Goal: Task Accomplishment & Management: Manage account settings

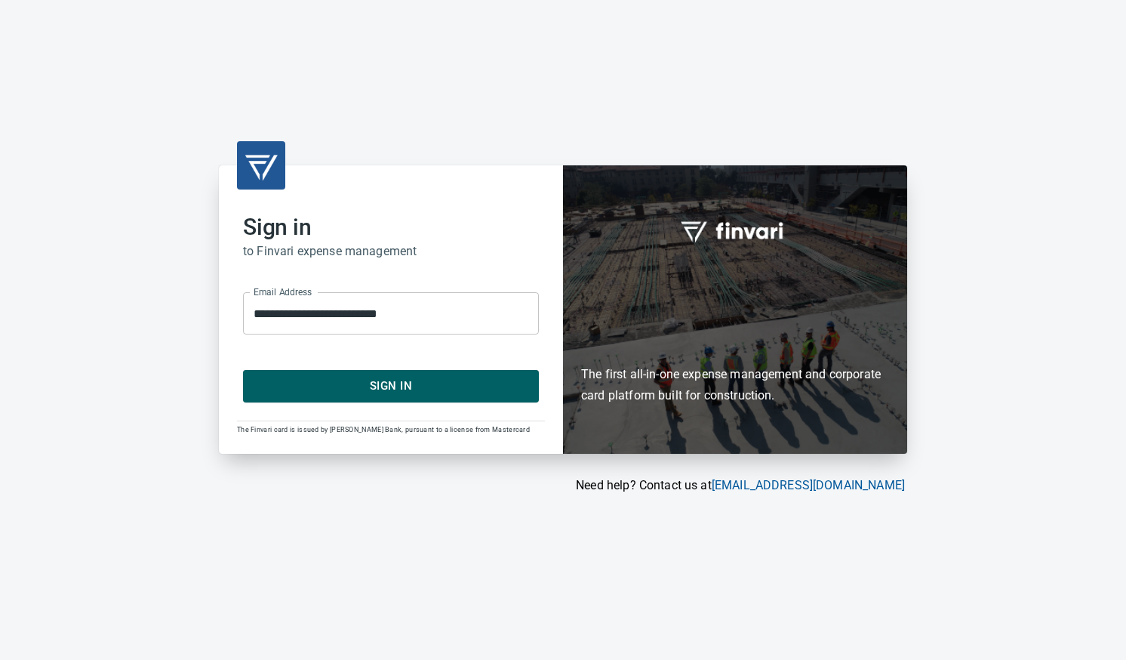
click at [480, 390] on span "Sign In" at bounding box center [391, 386] width 263 height 20
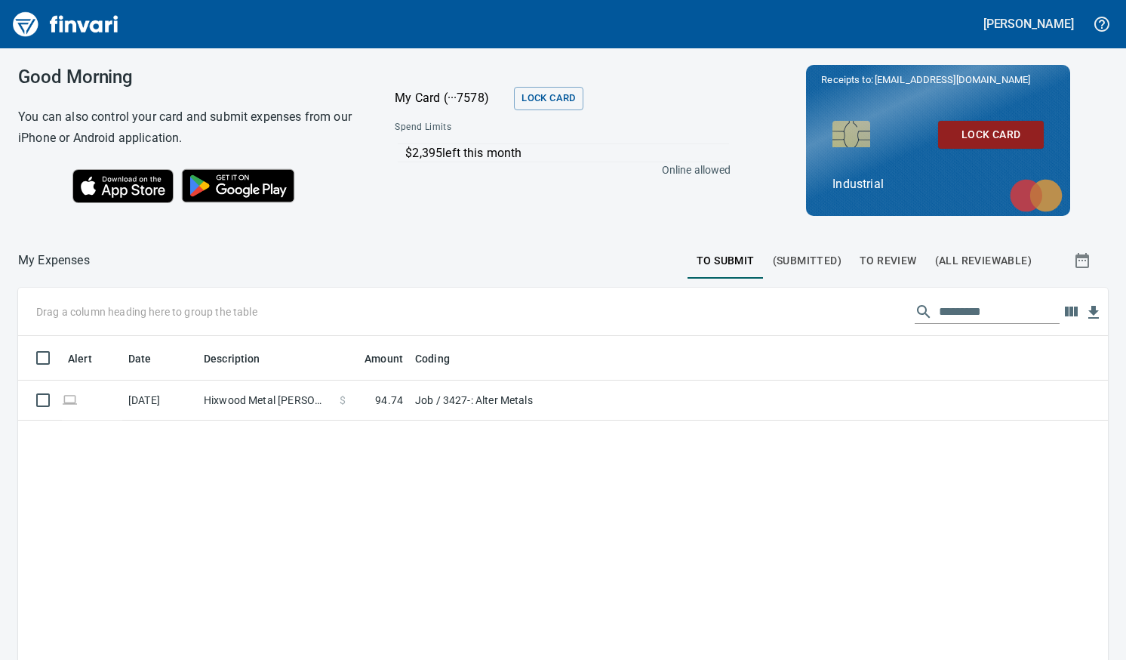
scroll to position [482, 1067]
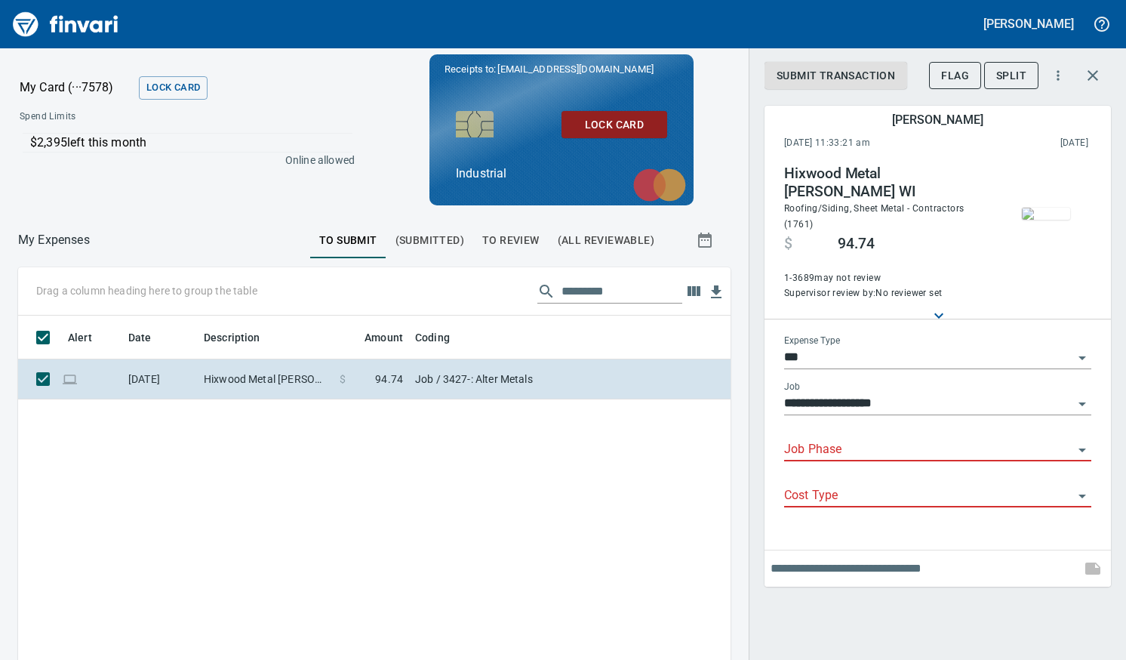
scroll to position [471, 690]
click at [856, 347] on input "***" at bounding box center [928, 357] width 289 height 21
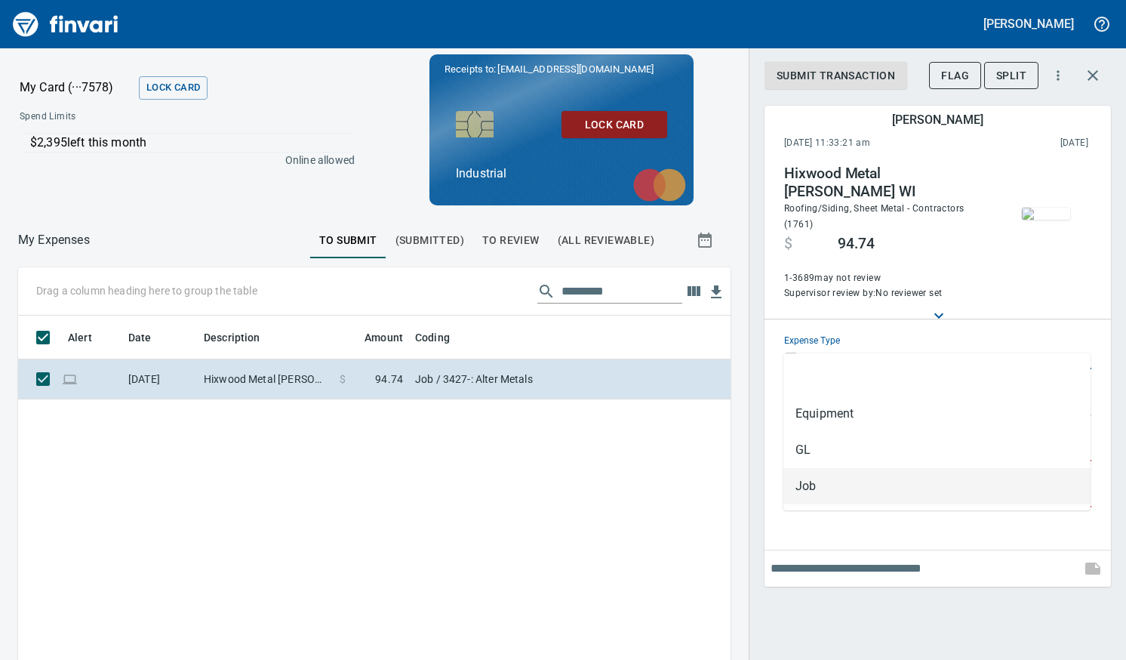
click at [812, 483] on li "Job" at bounding box center [937, 486] width 307 height 36
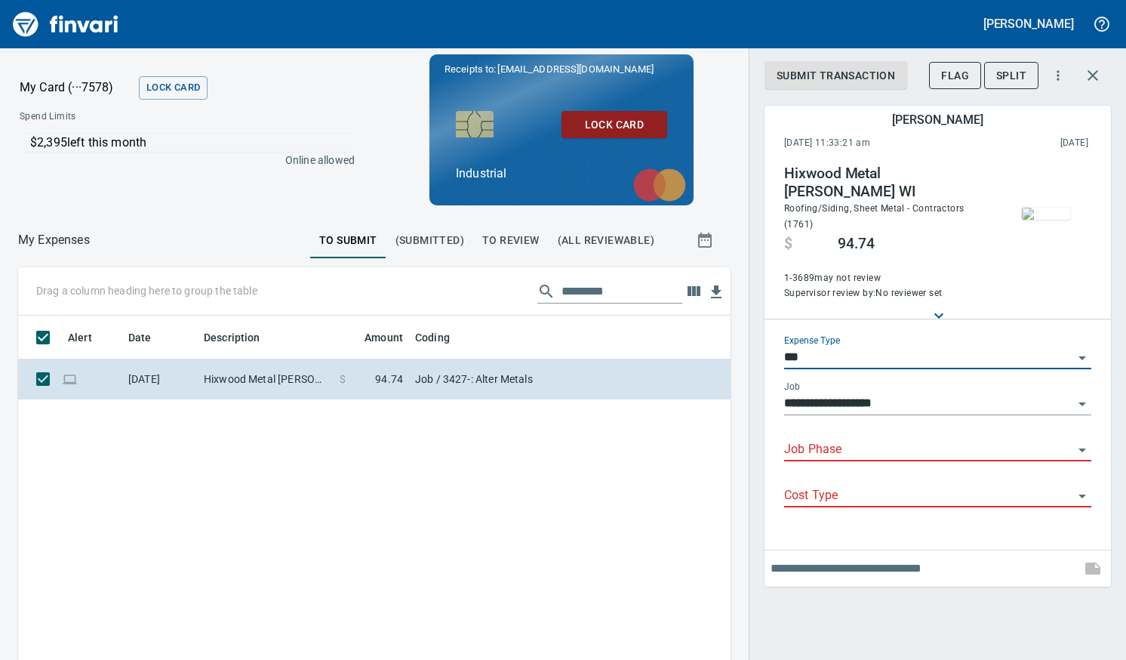
click at [847, 439] on input "Job Phase" at bounding box center [928, 449] width 289 height 21
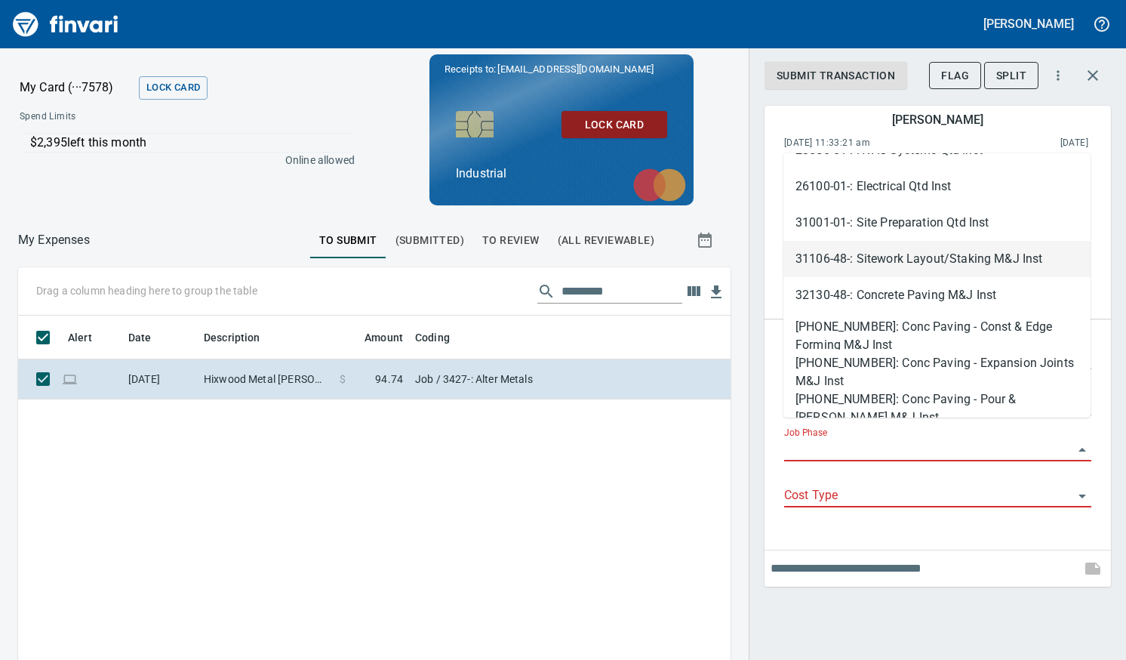
scroll to position [2944, 0]
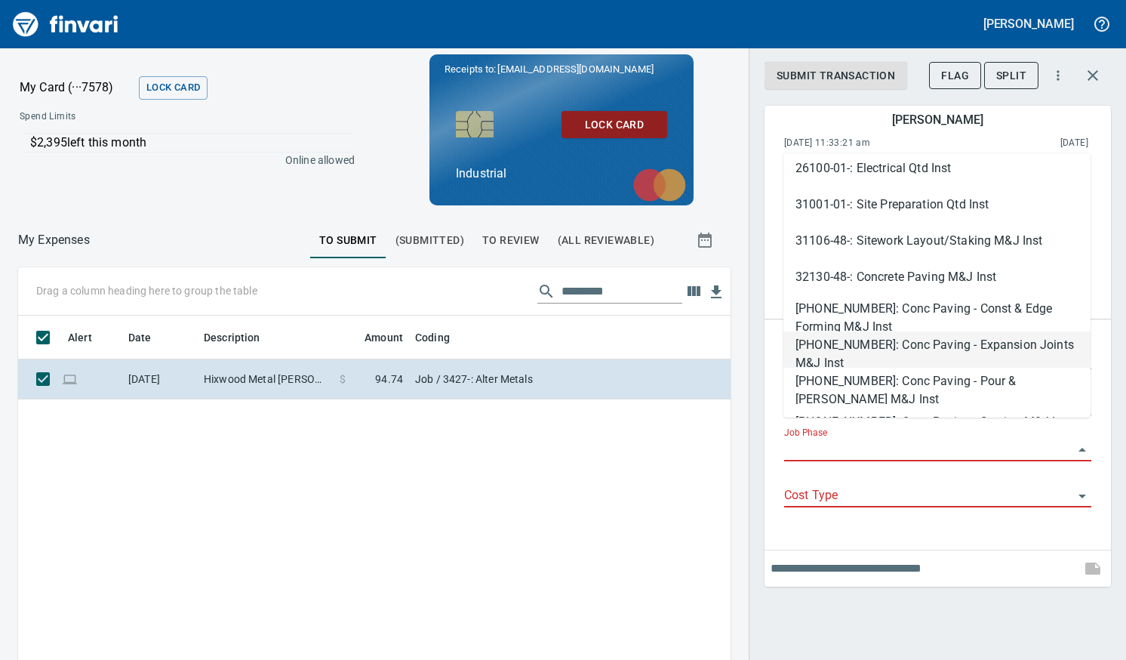
click at [536, 509] on div "Alert Date Description Amount Coding 8/22/2025 Hixwood Metal Stanley WI $ 94.74…" at bounding box center [374, 557] width 713 height 482
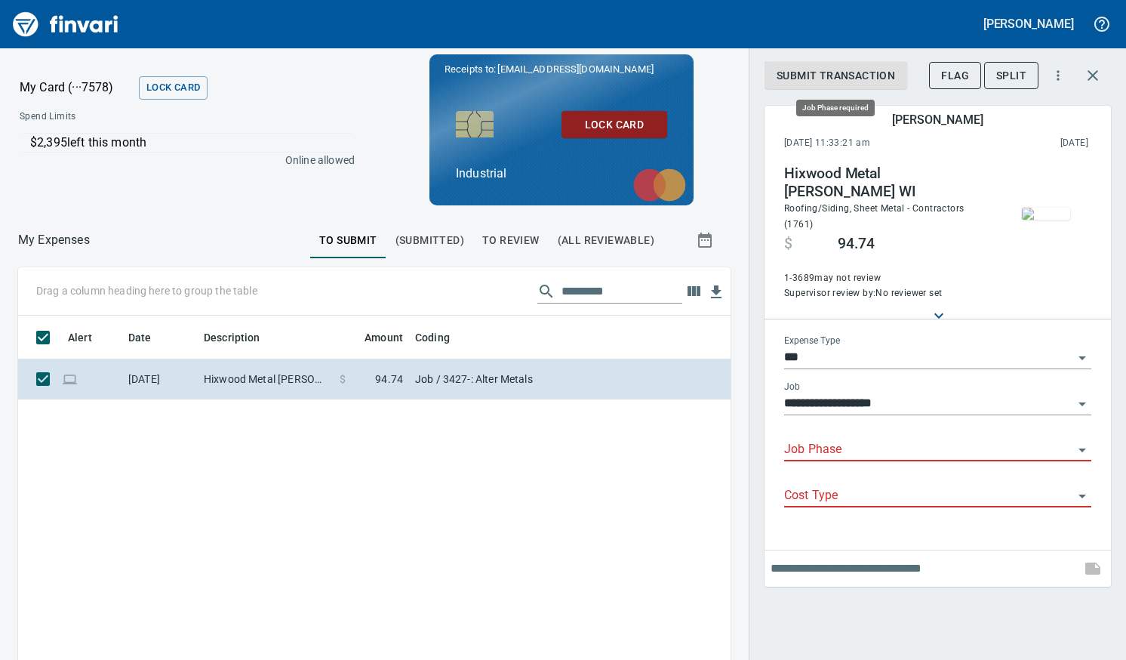
scroll to position [471, 690]
click at [319, 483] on div "Alert Date Description Amount Coding 8/22/2025 Hixwood Metal Stanley WI $ 94.74…" at bounding box center [374, 557] width 713 height 482
click at [1092, 76] on icon "button" at bounding box center [1093, 75] width 11 height 11
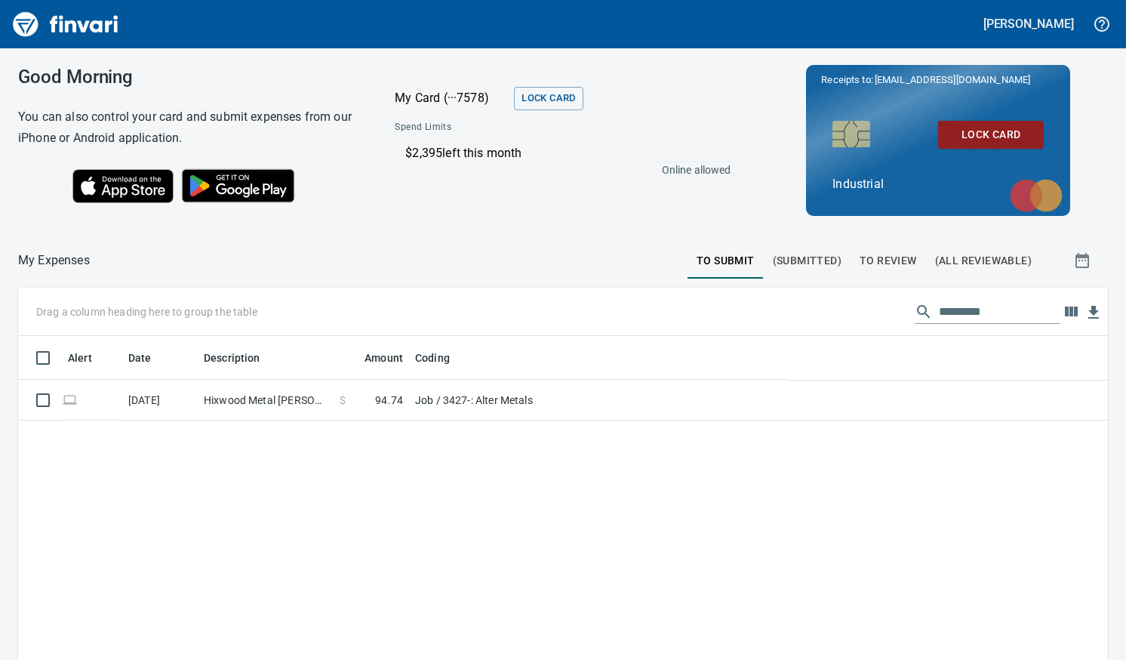
scroll to position [482, 1064]
click at [879, 261] on span "To Review" at bounding box center [888, 260] width 57 height 19
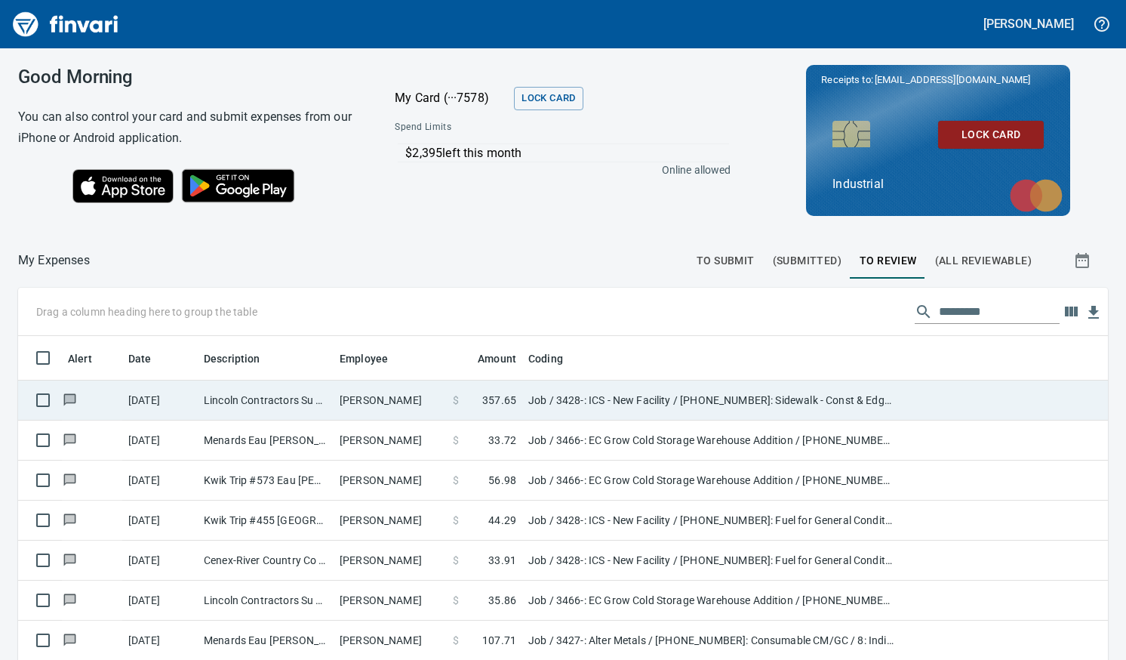
click at [371, 390] on td "Shane Reiter" at bounding box center [390, 400] width 113 height 40
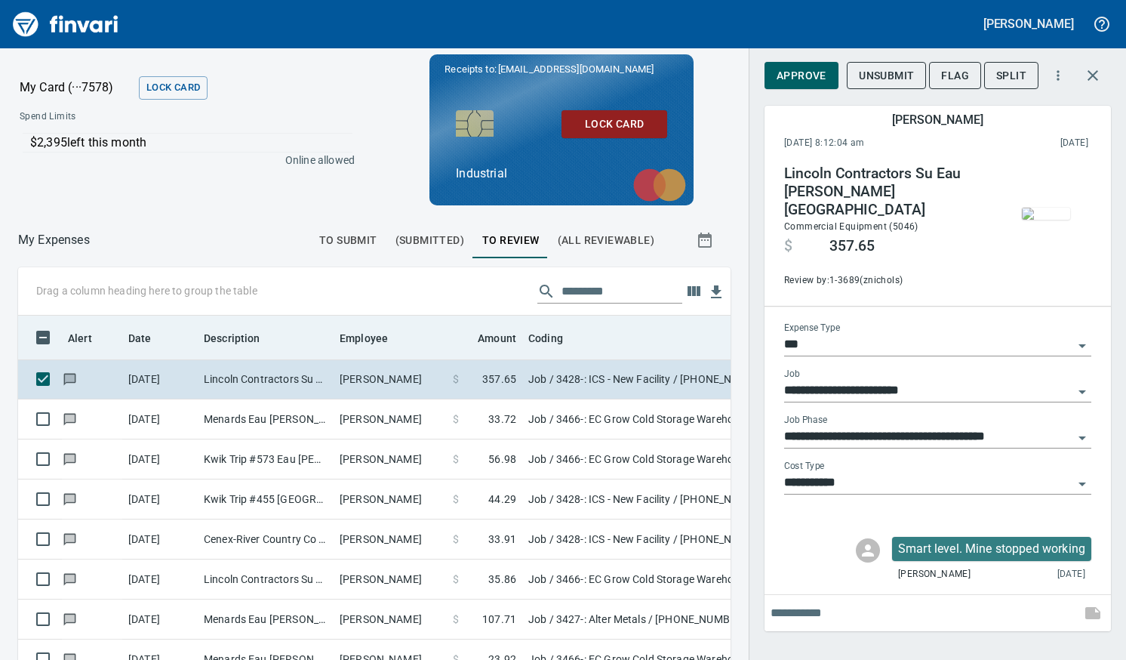
scroll to position [471, 679]
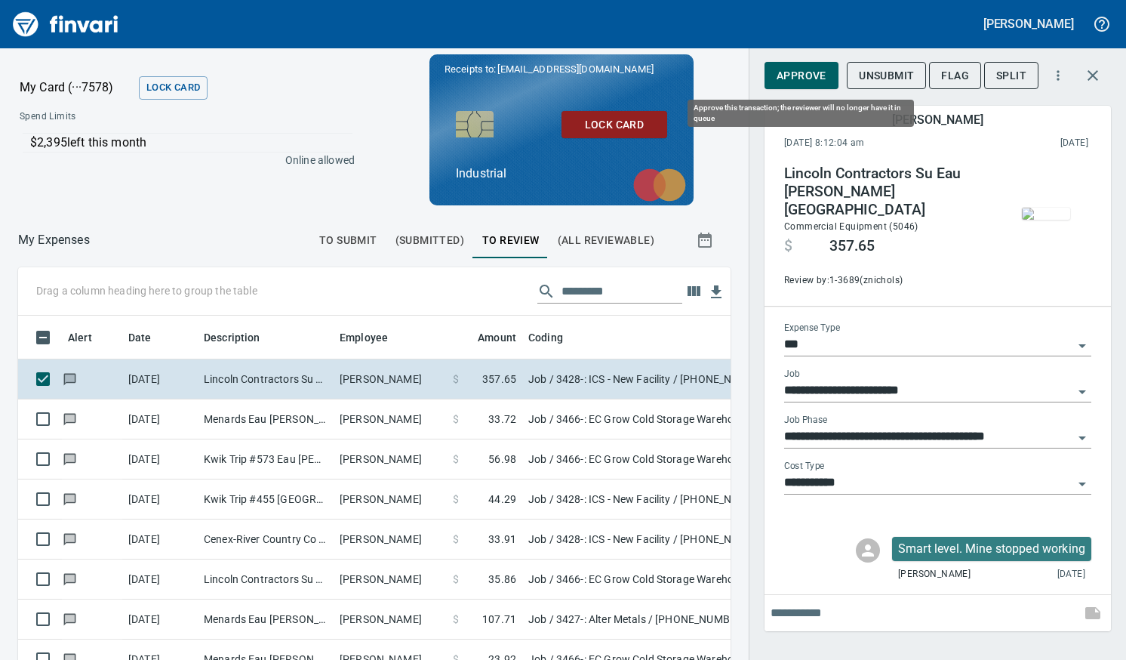
click at [802, 72] on span "Approve" at bounding box center [802, 75] width 50 height 19
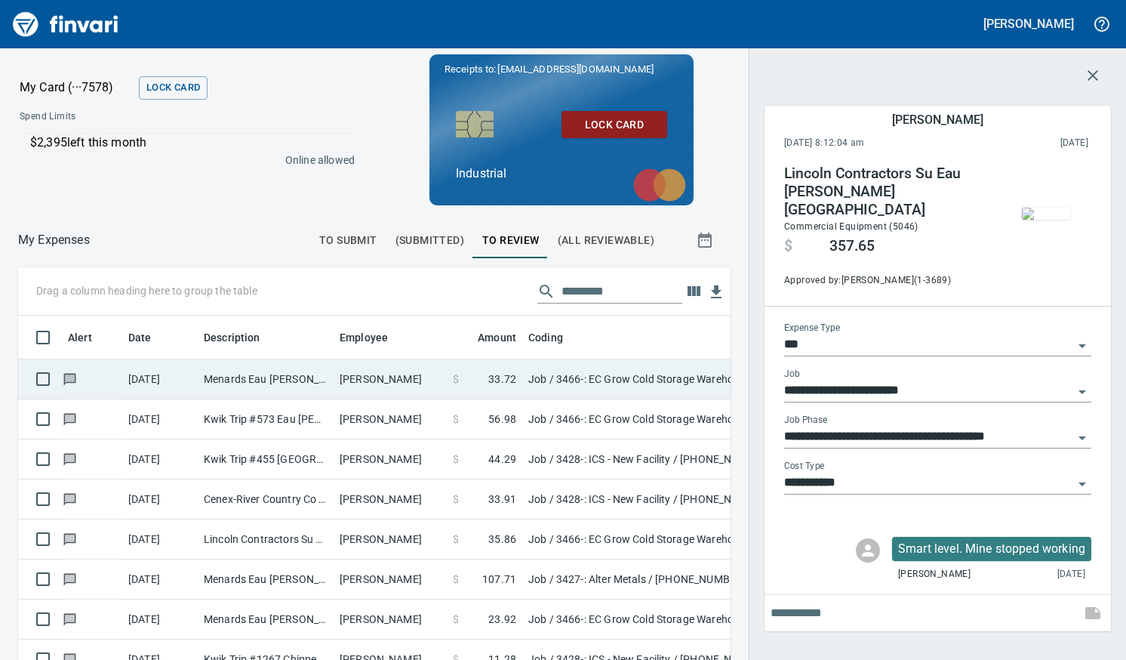
click at [355, 383] on td "Chett Holum" at bounding box center [390, 379] width 113 height 40
type input "**********"
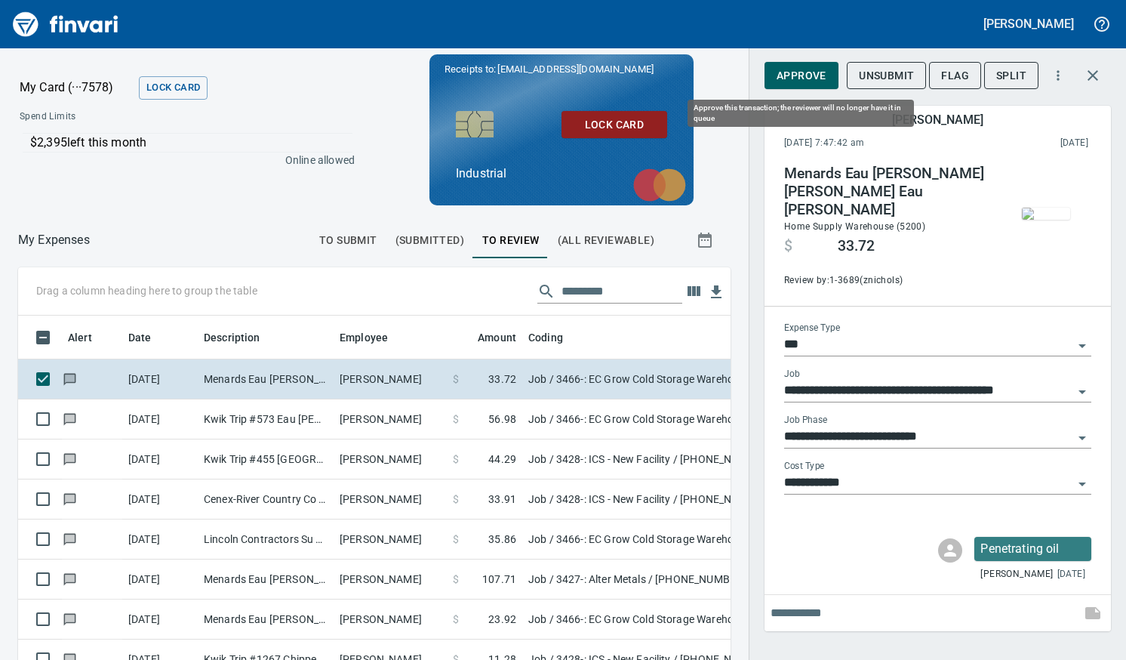
click at [811, 72] on span "Approve" at bounding box center [802, 75] width 50 height 19
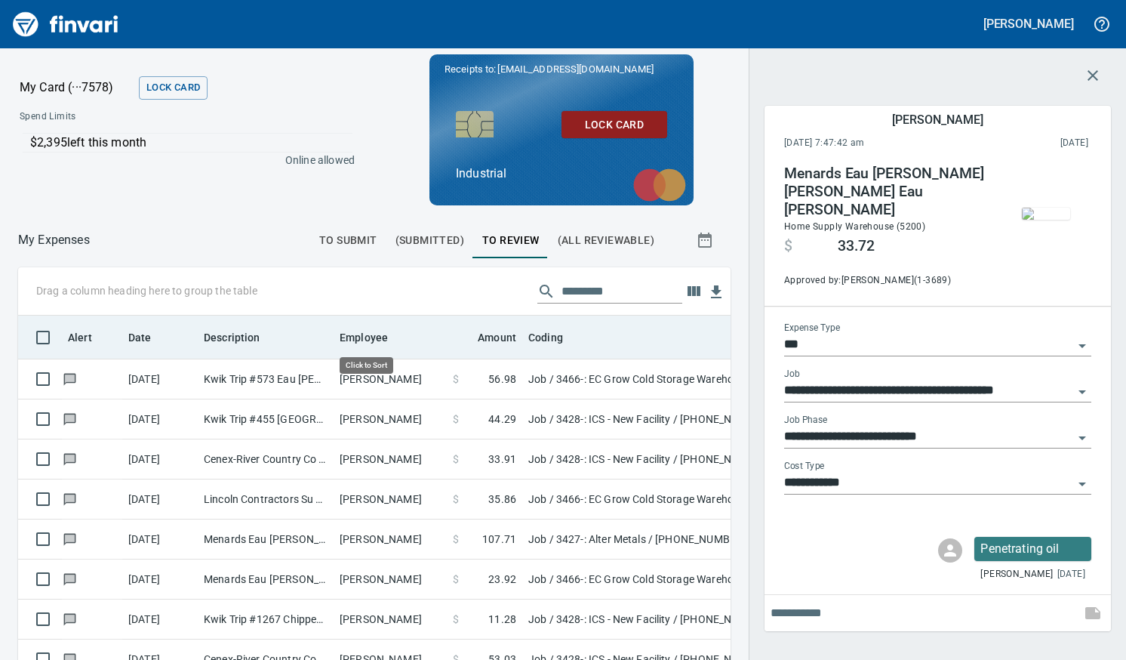
scroll to position [471, 679]
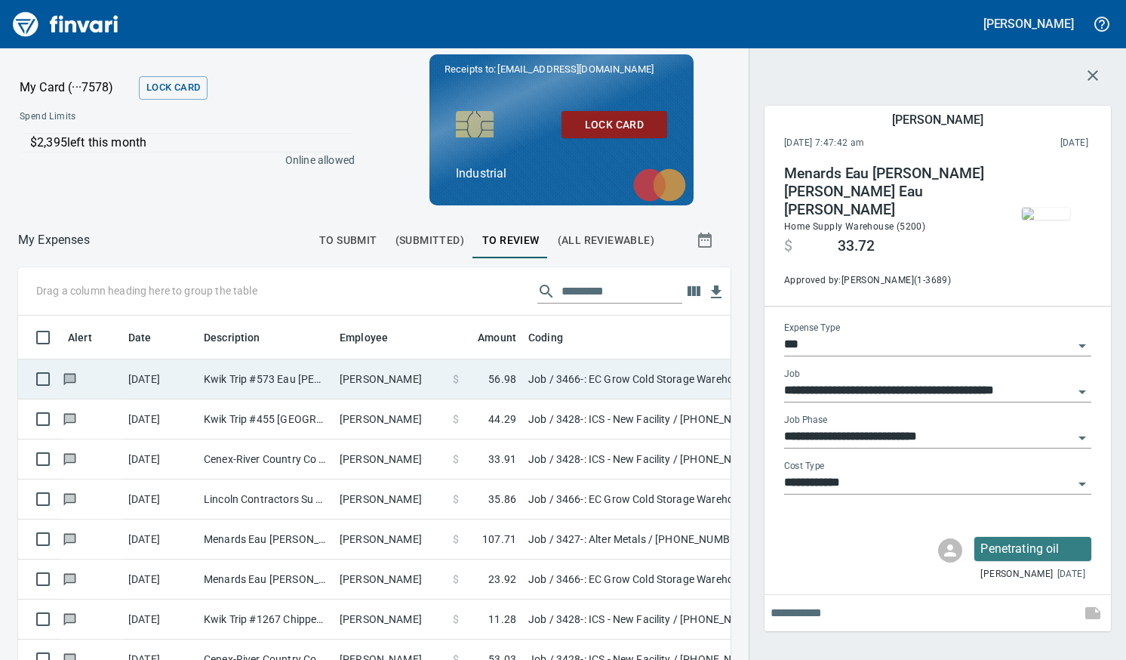
click at [342, 375] on td "Chett Holum" at bounding box center [390, 379] width 113 height 40
type input "**********"
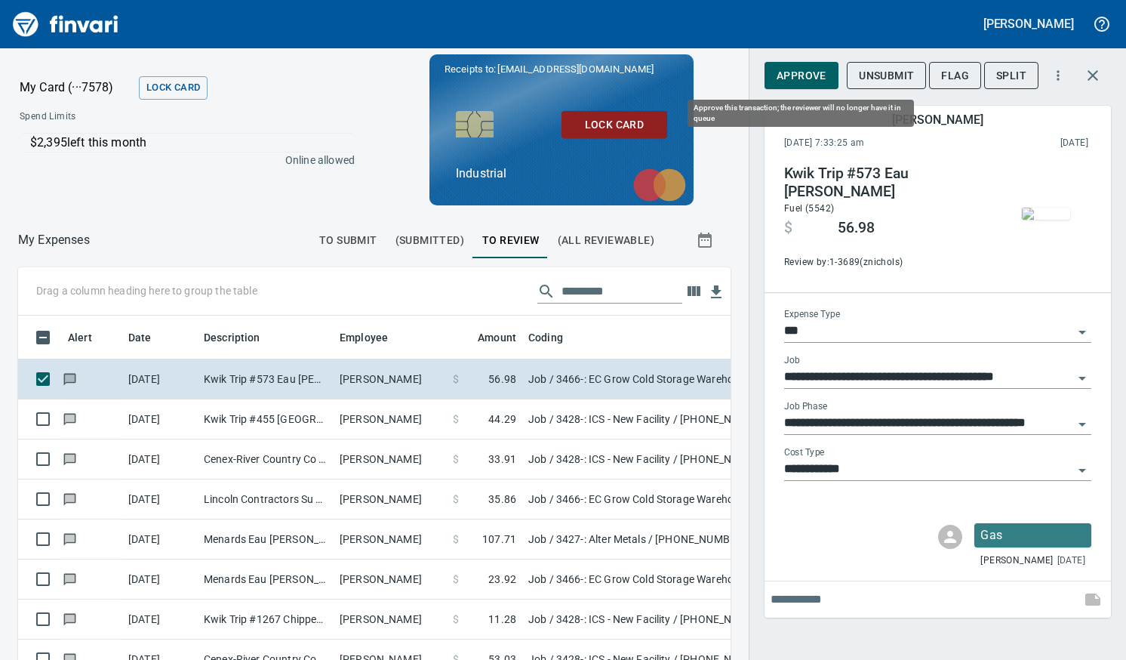
click at [793, 79] on span "Approve" at bounding box center [802, 75] width 50 height 19
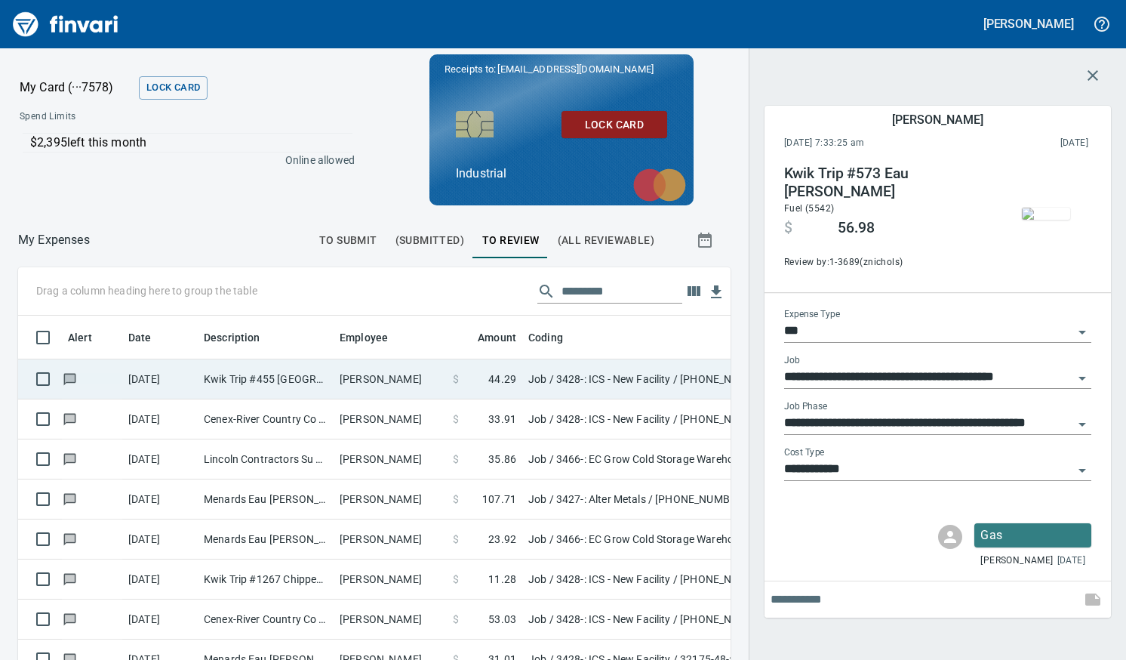
scroll to position [471, 679]
click at [317, 383] on td "Kwik Trip #455 Ladysmith WI" at bounding box center [266, 379] width 136 height 40
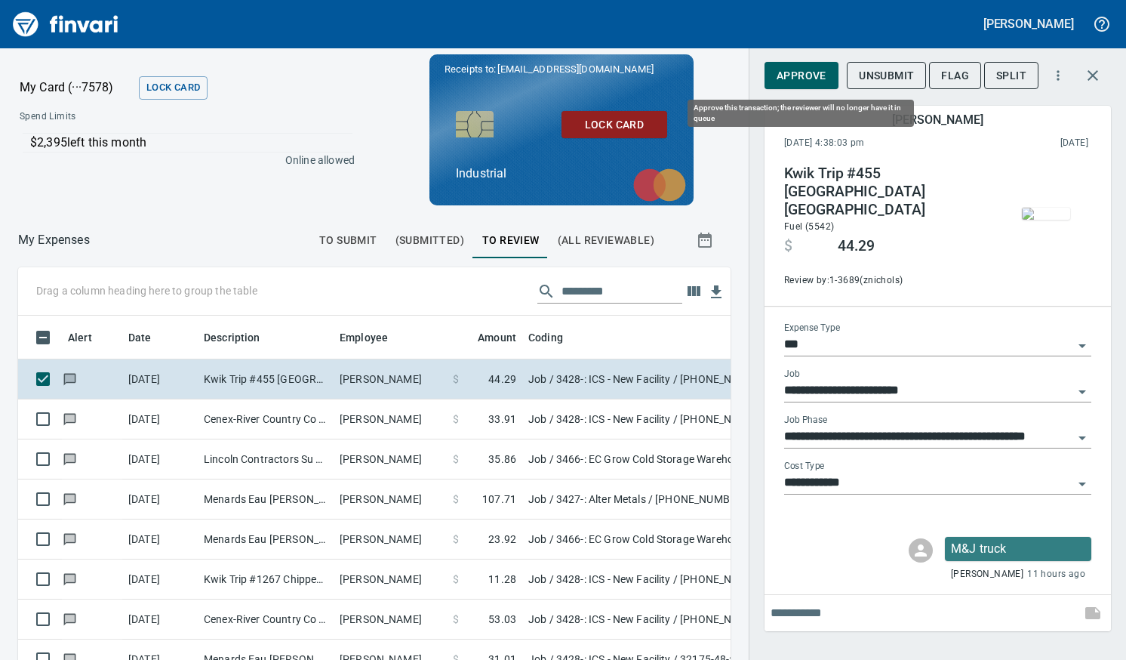
click at [786, 70] on span "Approve" at bounding box center [802, 75] width 50 height 19
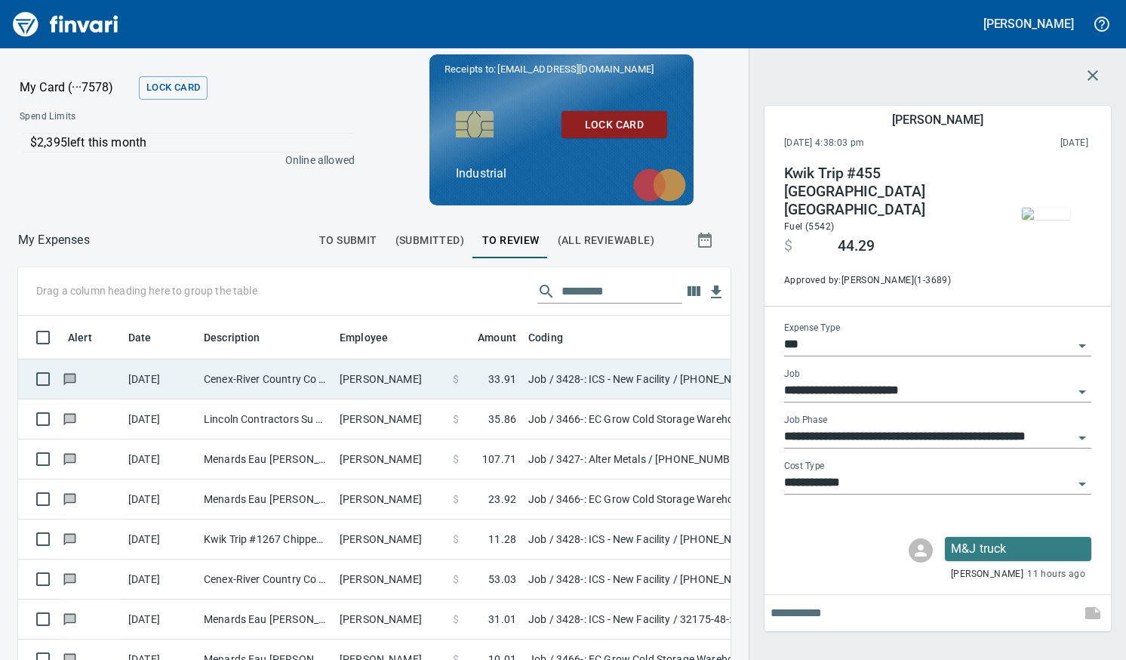
click at [354, 377] on td "Daniel Back" at bounding box center [390, 379] width 113 height 40
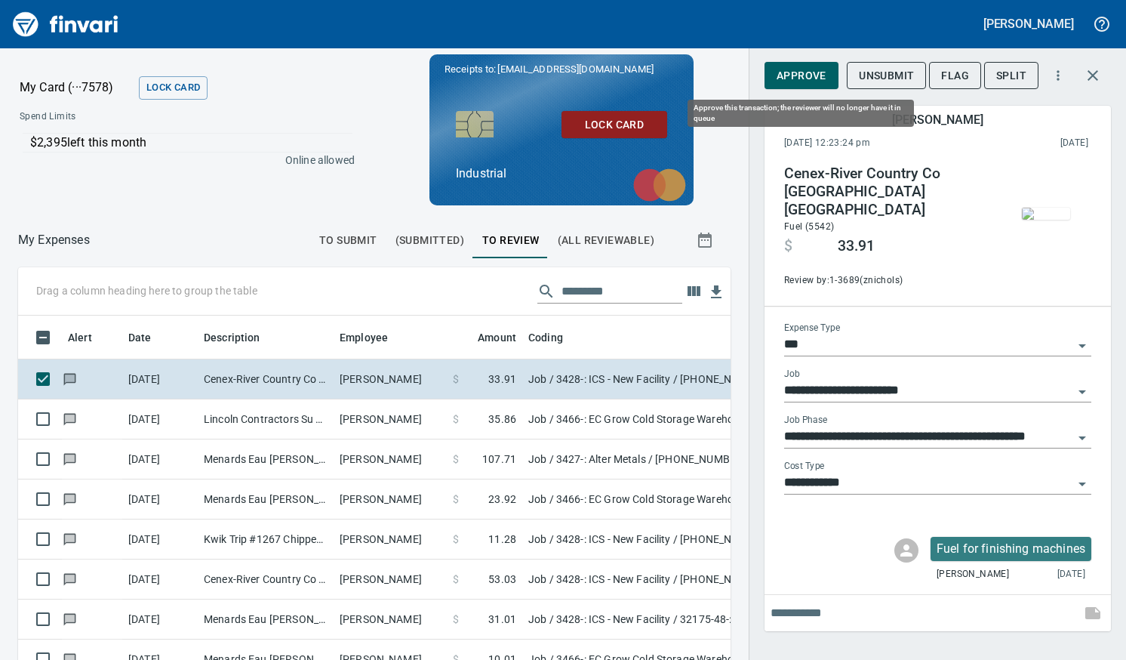
scroll to position [471, 690]
click at [804, 68] on span "Approve" at bounding box center [802, 75] width 50 height 19
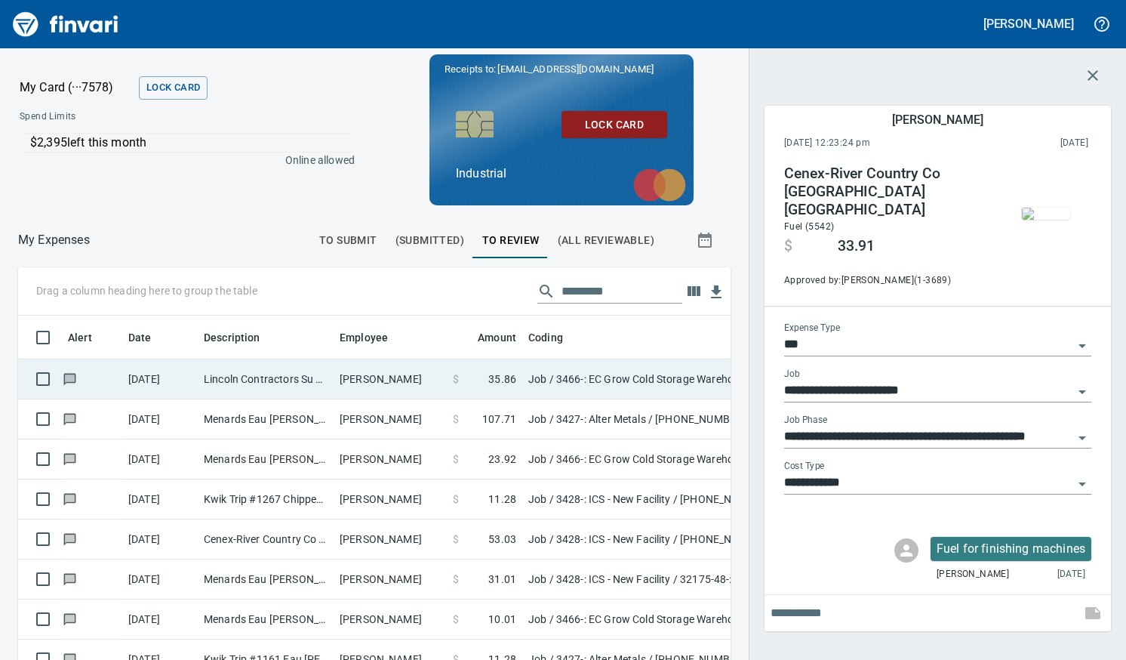
click at [365, 383] on td "Chett Holum" at bounding box center [390, 379] width 113 height 40
type input "**********"
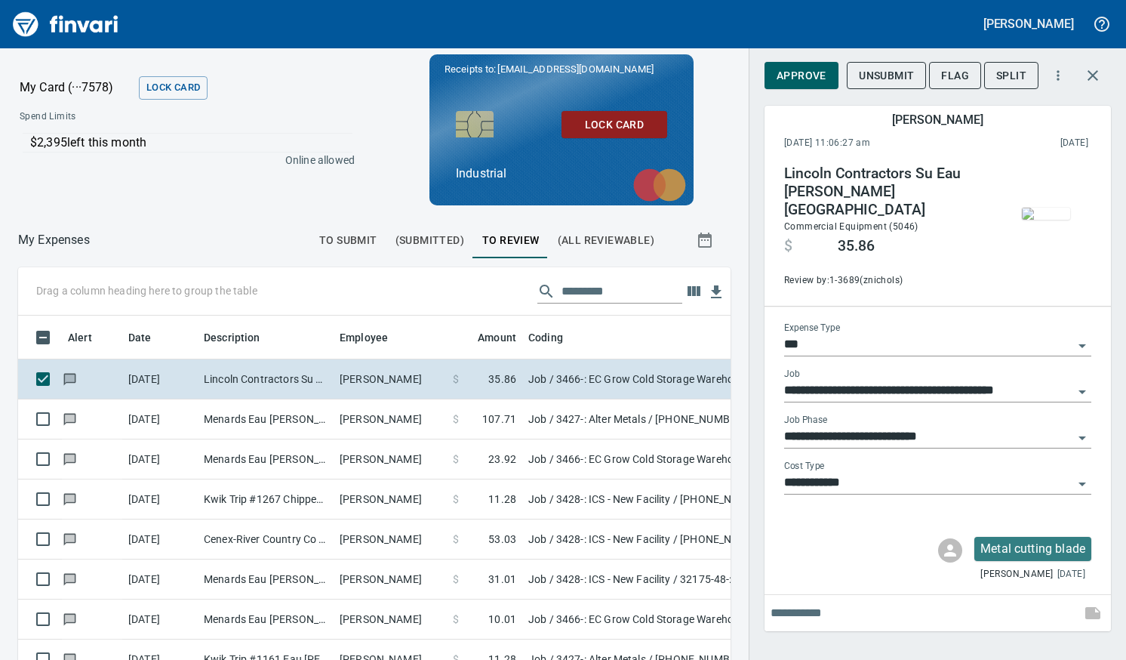
scroll to position [471, 690]
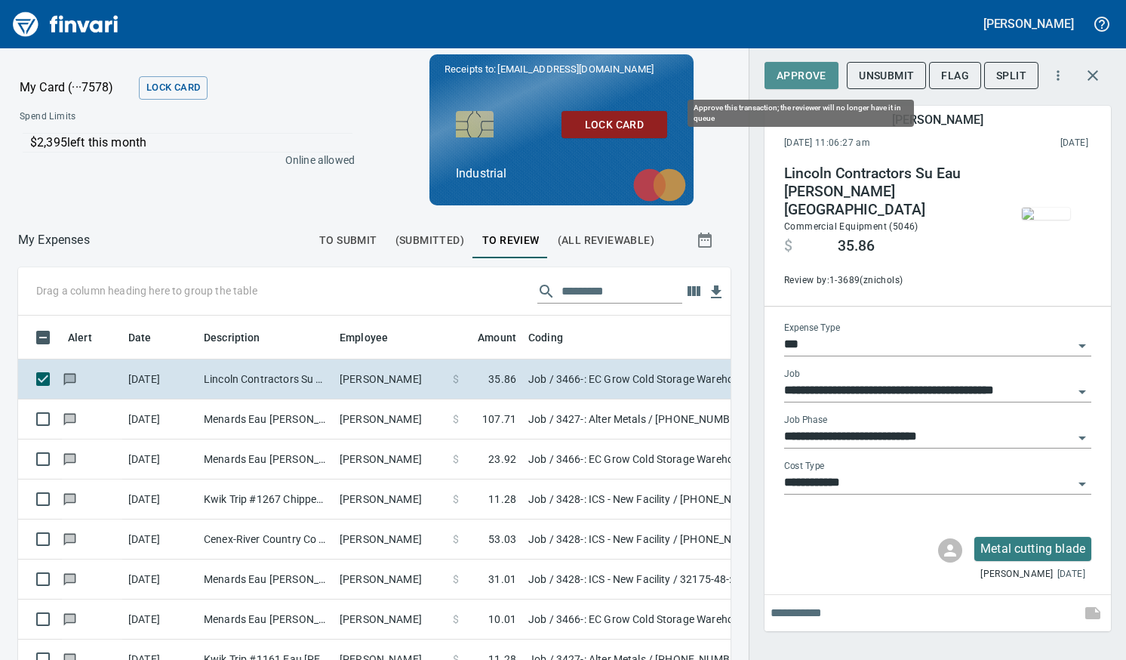
click at [812, 78] on span "Approve" at bounding box center [802, 75] width 50 height 19
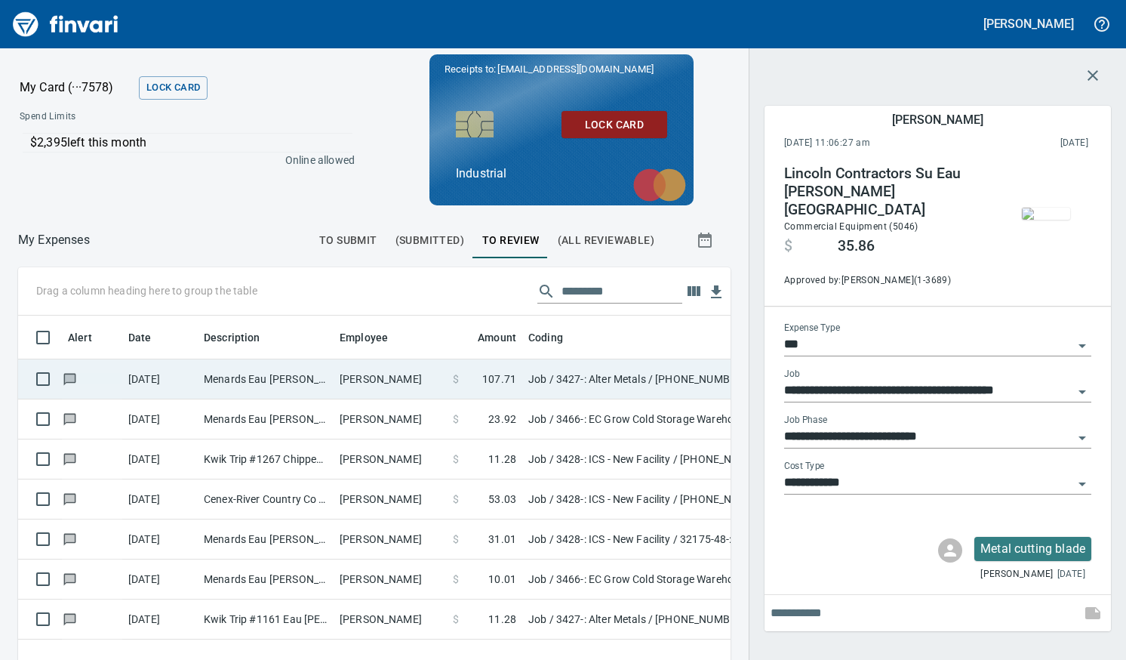
click at [369, 377] on td "Guy Haseltine" at bounding box center [390, 379] width 113 height 40
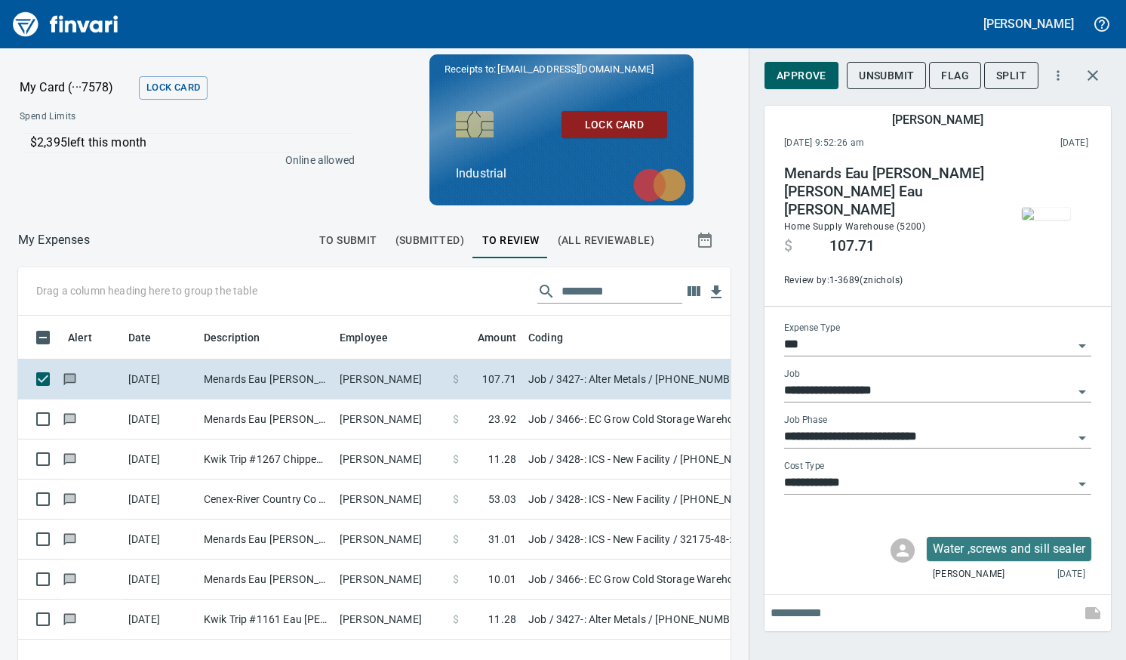
scroll to position [471, 690]
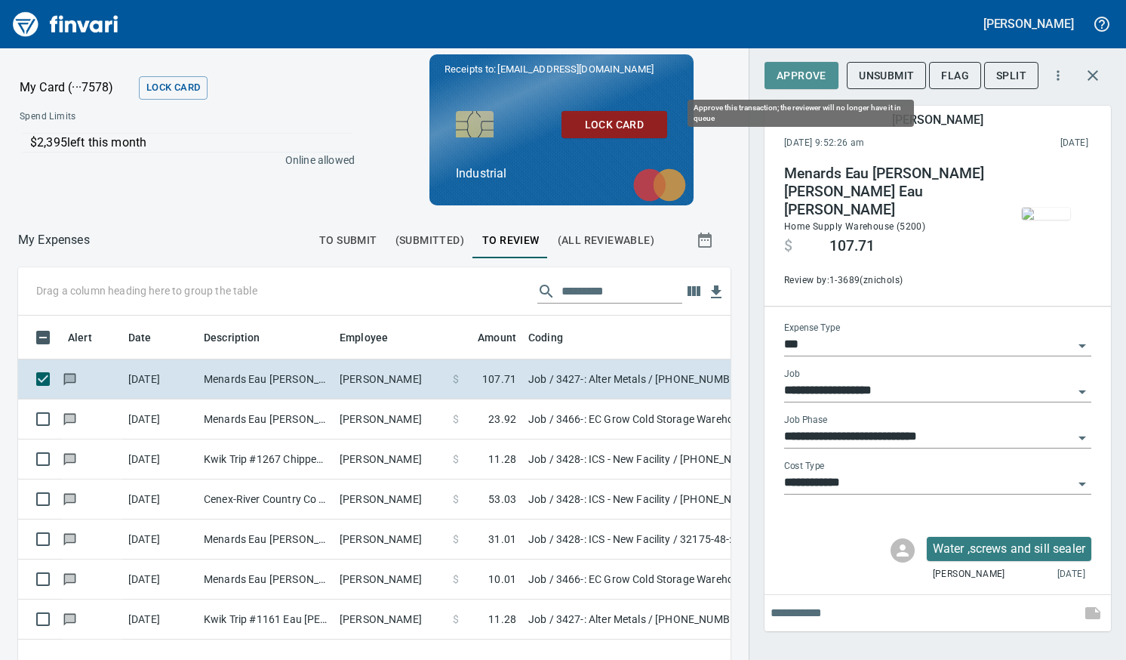
click at [801, 79] on span "Approve" at bounding box center [802, 75] width 50 height 19
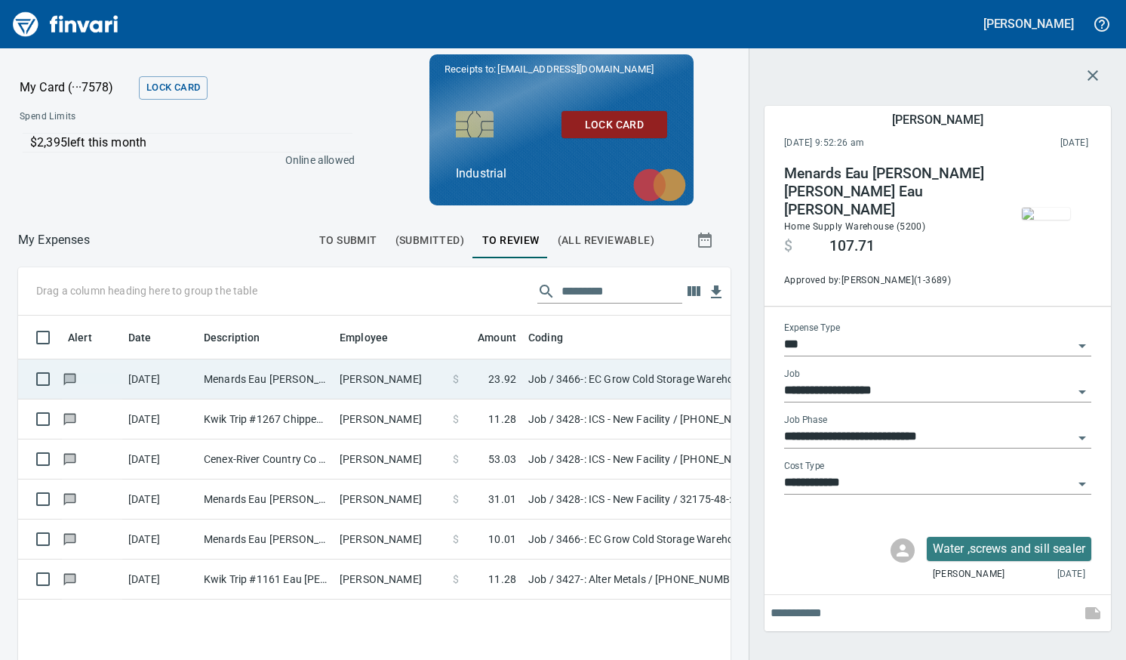
click at [379, 387] on td "Chett Holum" at bounding box center [390, 379] width 113 height 40
type input "**********"
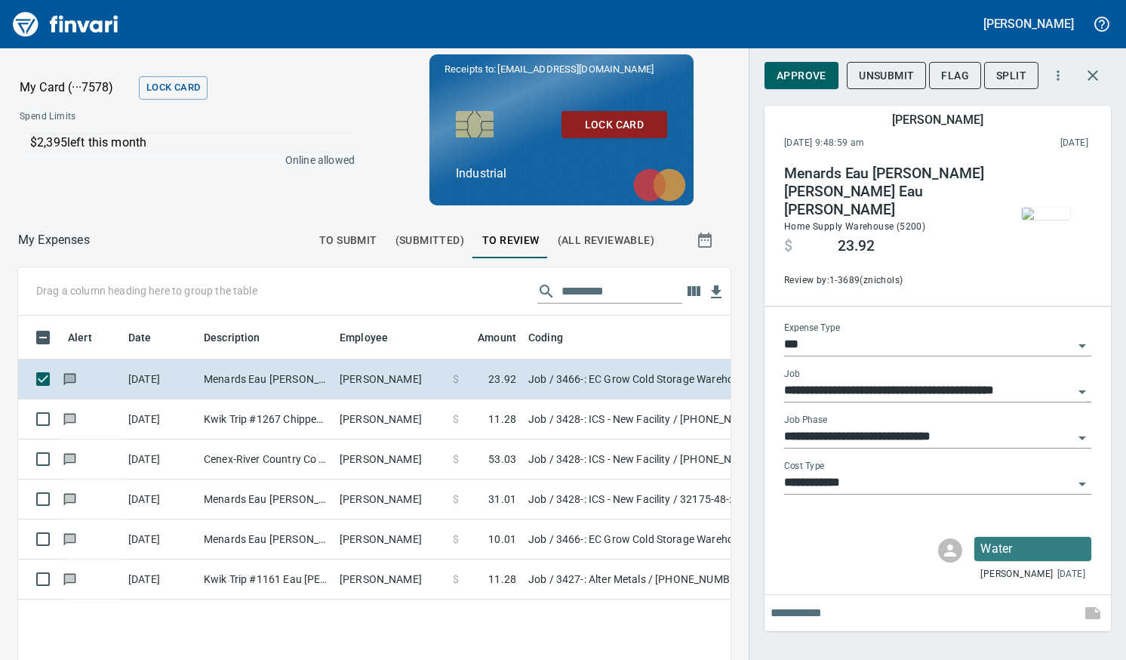
scroll to position [471, 690]
click at [799, 79] on span "Approve" at bounding box center [802, 75] width 50 height 19
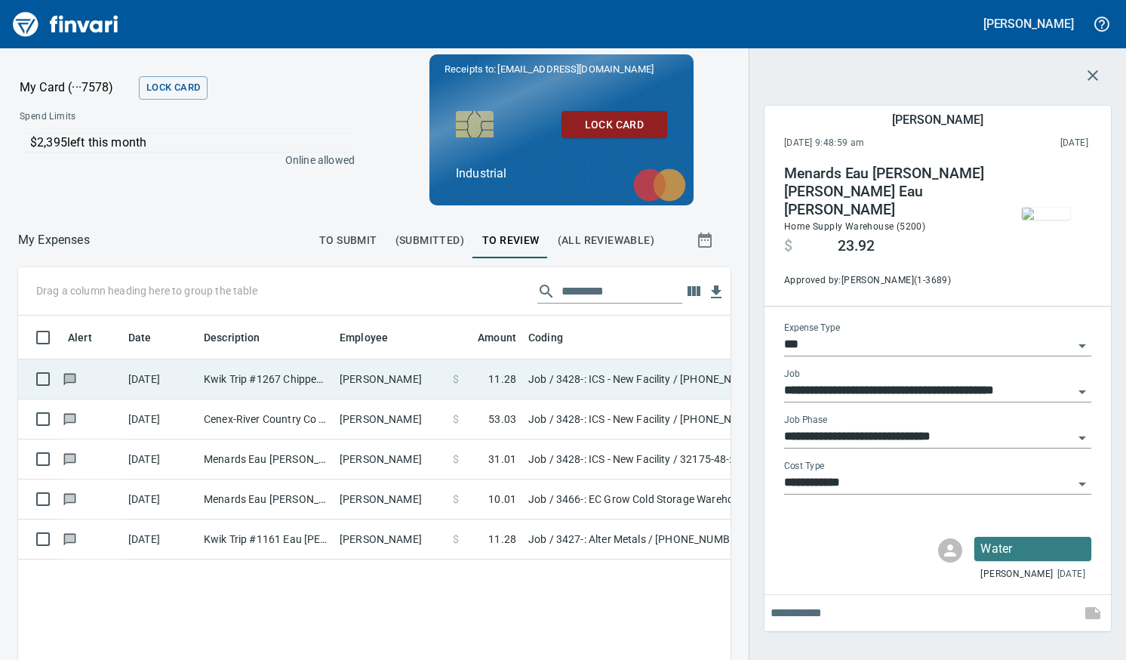
click at [382, 377] on td "Shane Reiter" at bounding box center [390, 379] width 113 height 40
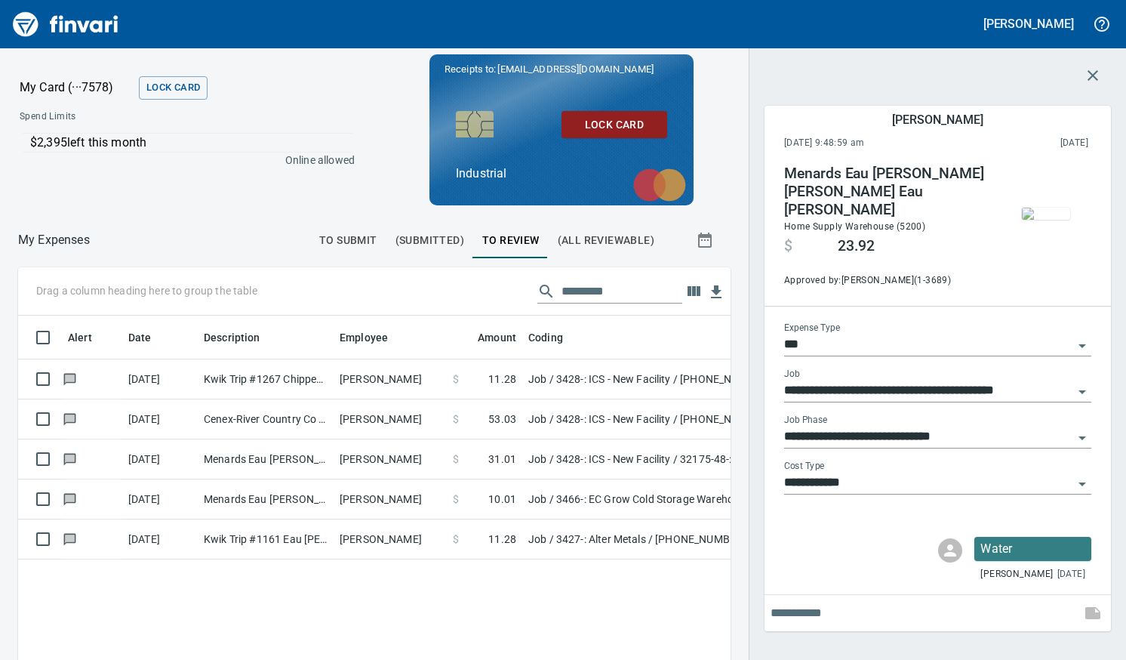
type input "**********"
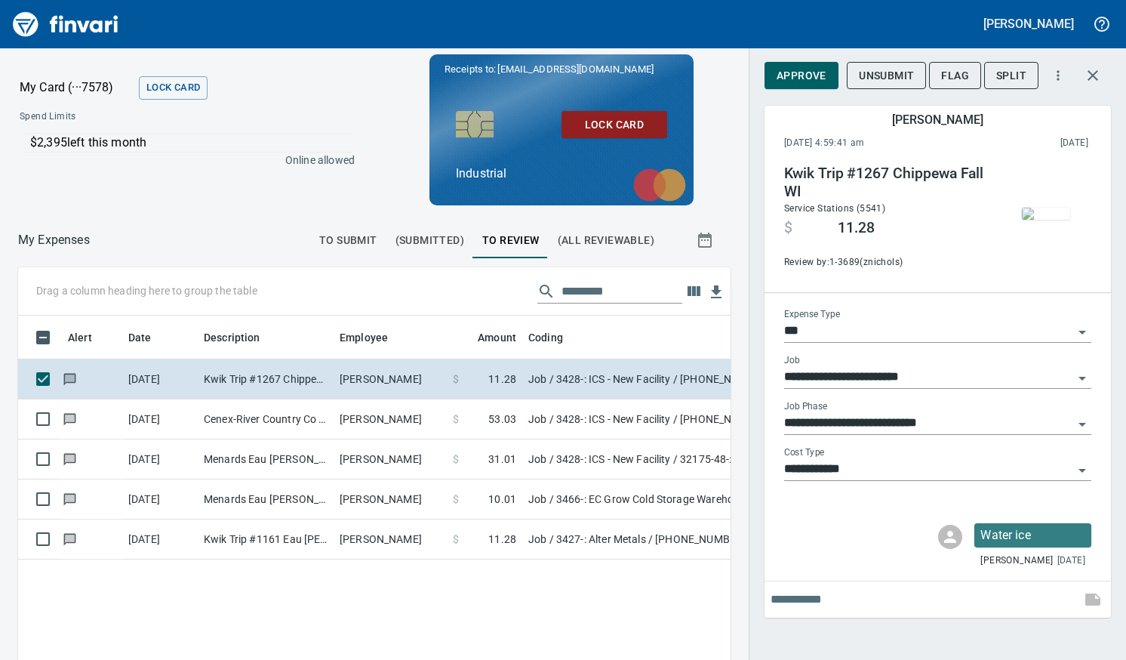
scroll to position [471, 690]
click at [805, 75] on span "Approve" at bounding box center [802, 75] width 50 height 19
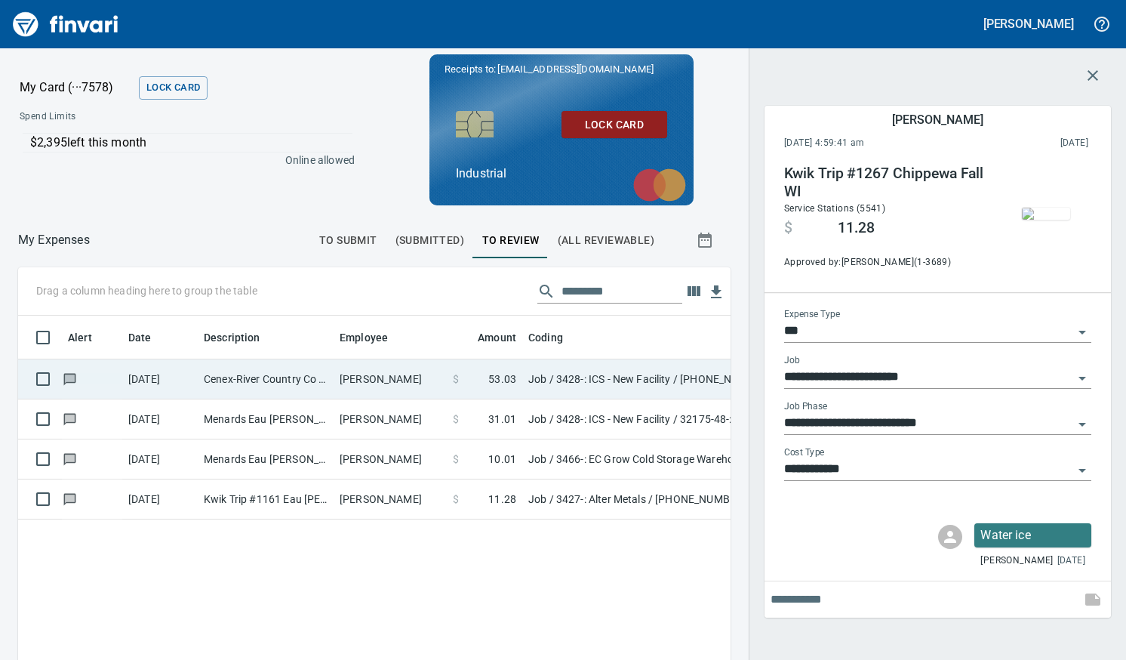
click at [377, 383] on td "Aaron Parpart" at bounding box center [390, 379] width 113 height 40
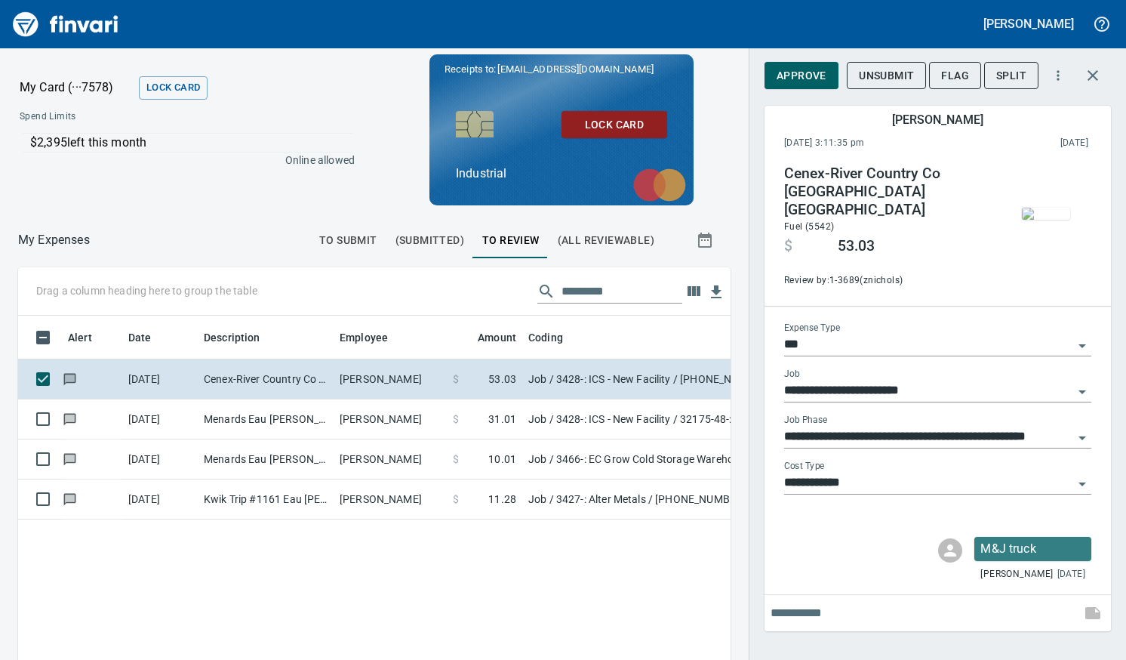
scroll to position [471, 690]
click at [784, 76] on span "Approve" at bounding box center [802, 75] width 50 height 19
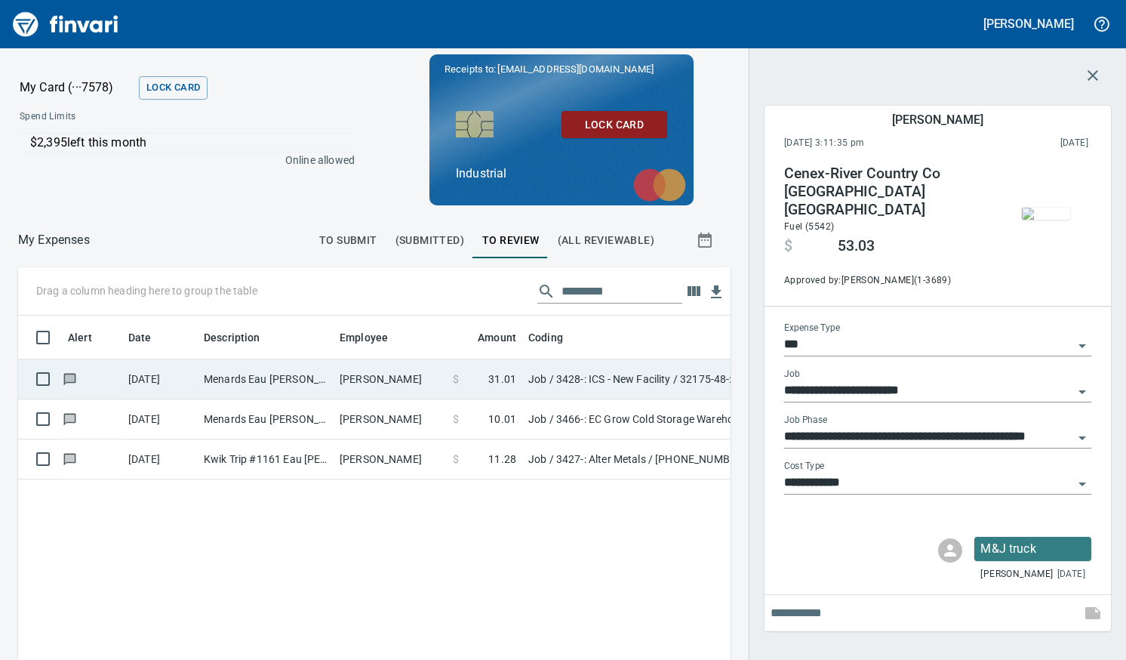
click at [396, 387] on td "Aaron Parpart" at bounding box center [390, 379] width 113 height 40
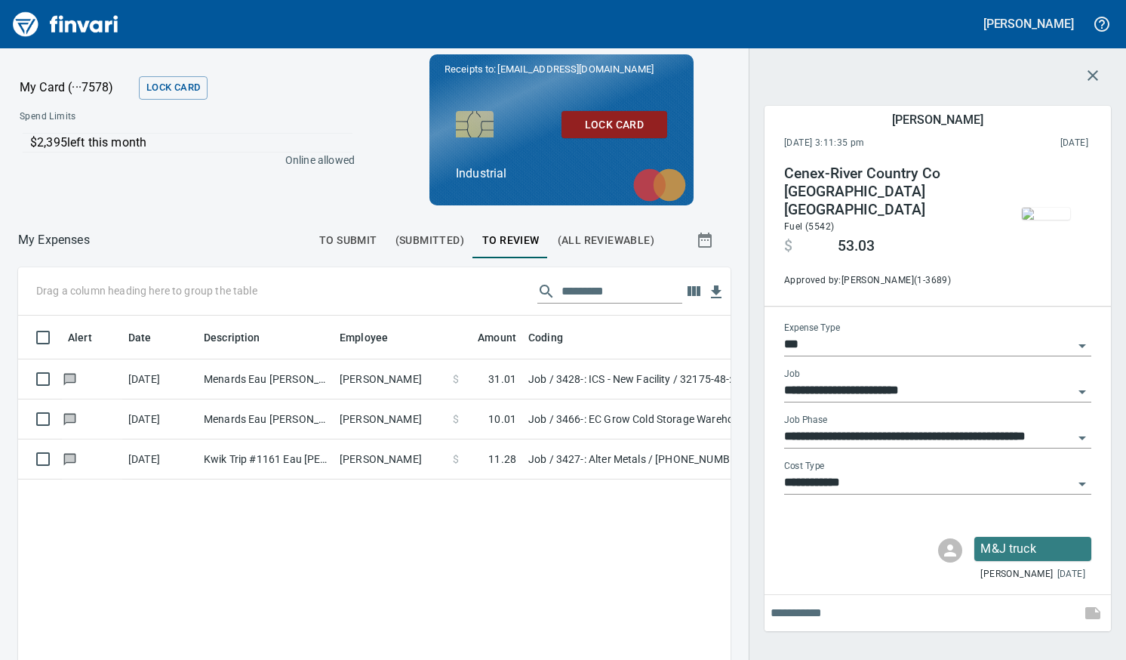
type input "**********"
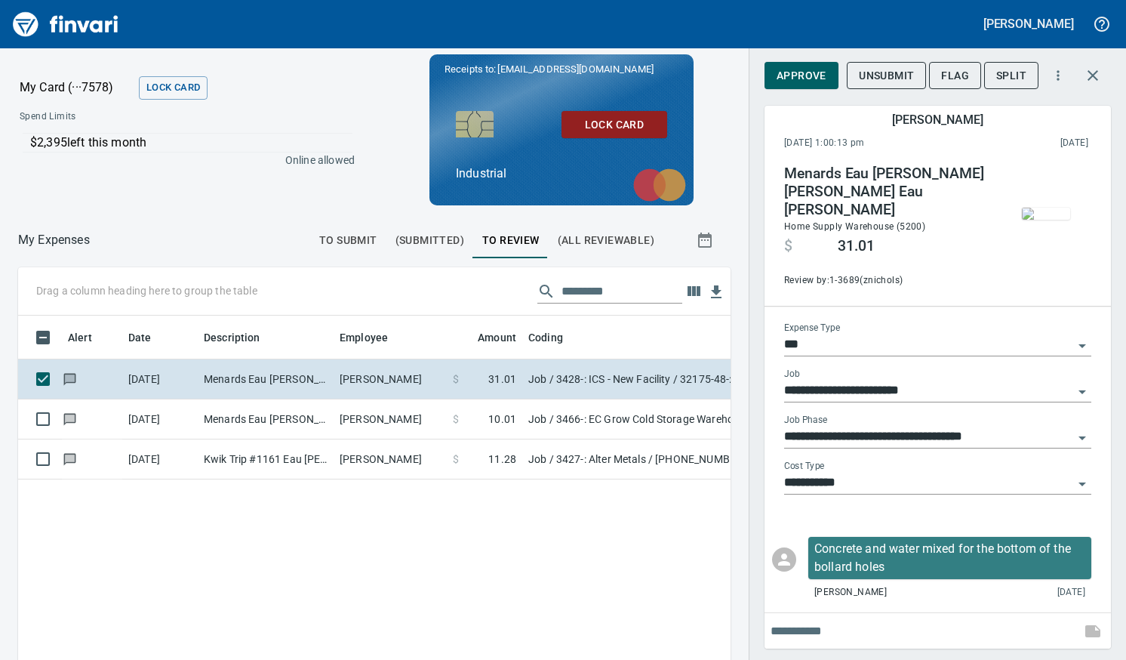
scroll to position [471, 690]
click at [811, 79] on span "Approve" at bounding box center [802, 75] width 50 height 19
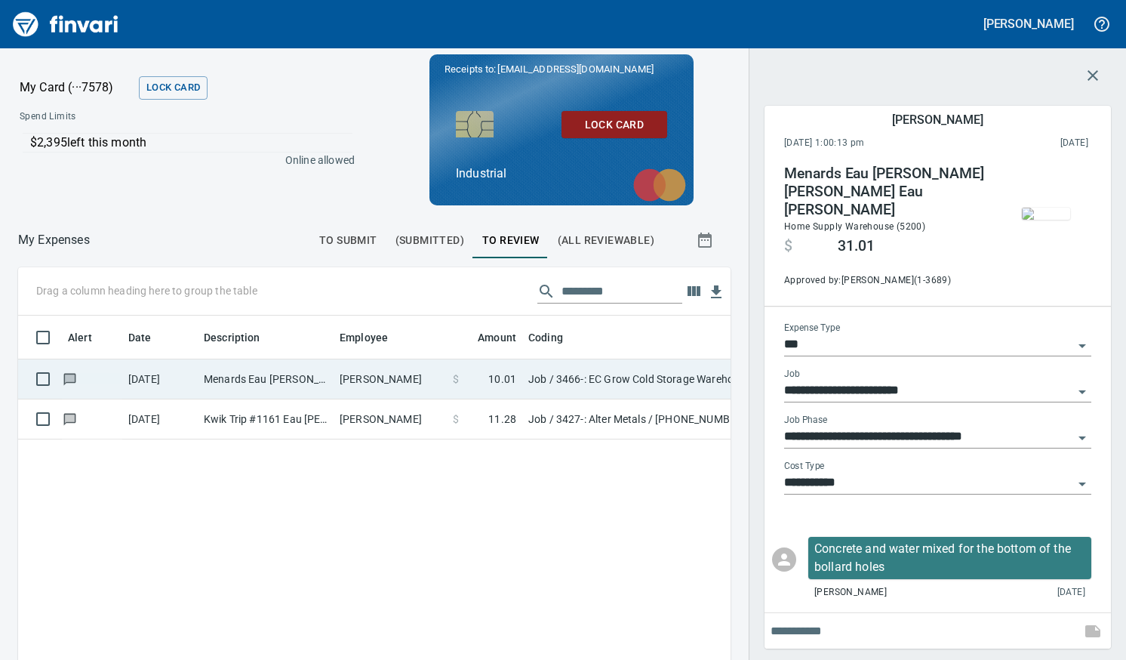
click at [356, 381] on td "Chett Holum" at bounding box center [390, 379] width 113 height 40
type input "**********"
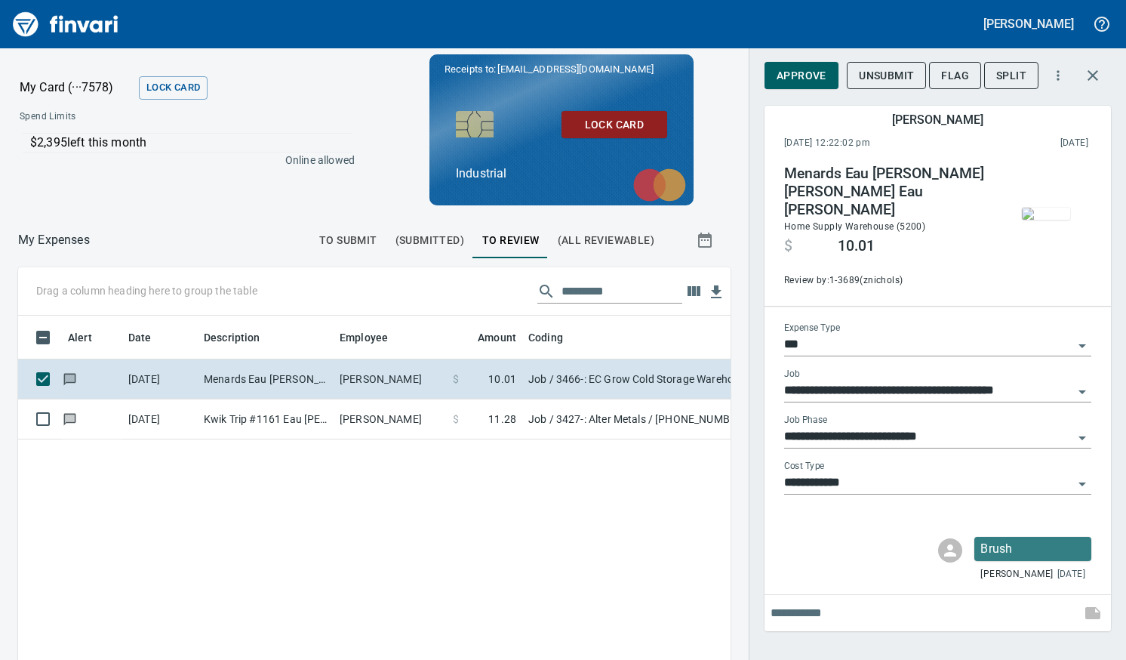
scroll to position [471, 690]
click at [792, 72] on span "Approve" at bounding box center [802, 75] width 50 height 19
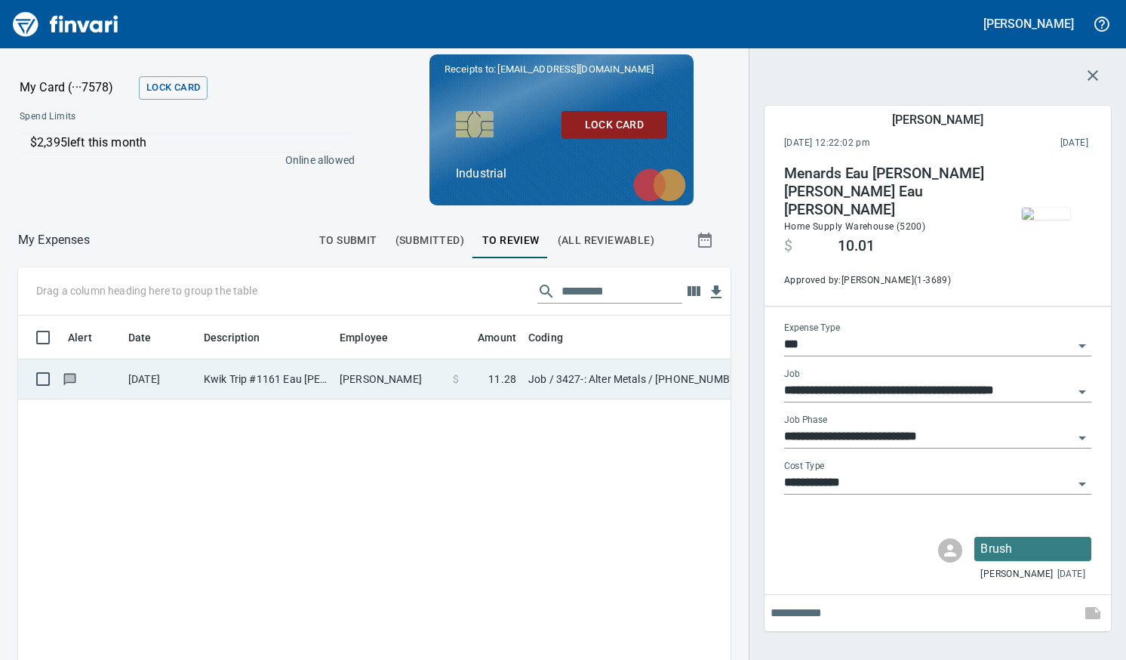
click at [411, 382] on td "Brandon Graves" at bounding box center [390, 379] width 113 height 40
type input "**********"
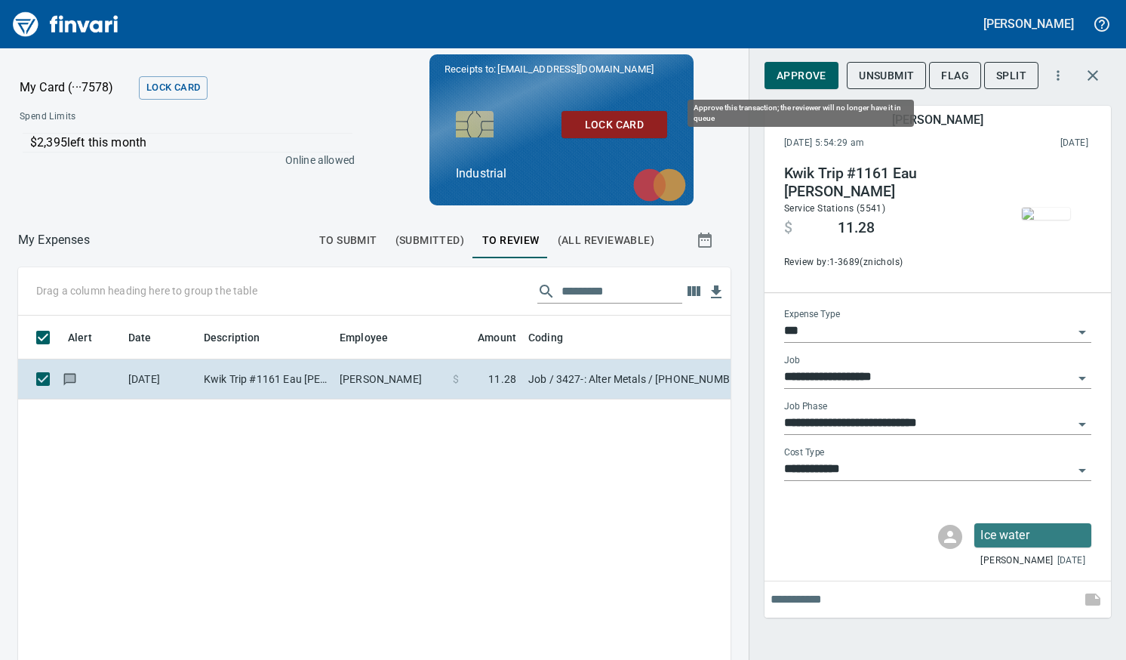
scroll to position [471, 690]
click at [818, 79] on span "Approve" at bounding box center [802, 75] width 50 height 19
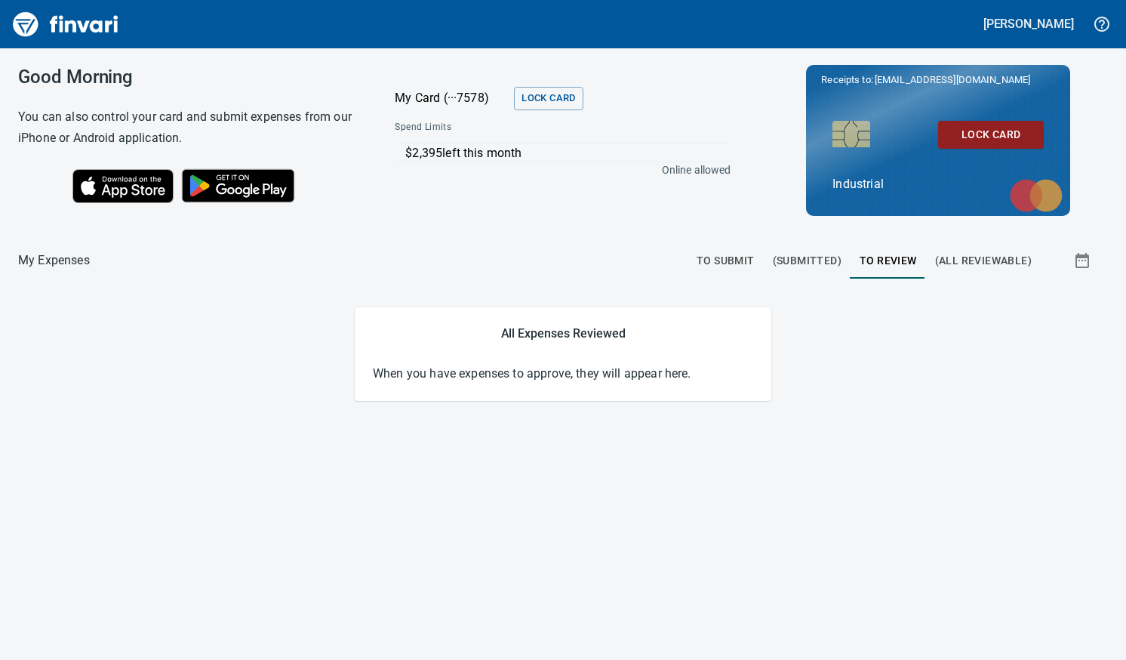
click at [707, 257] on span "To Submit" at bounding box center [726, 260] width 58 height 19
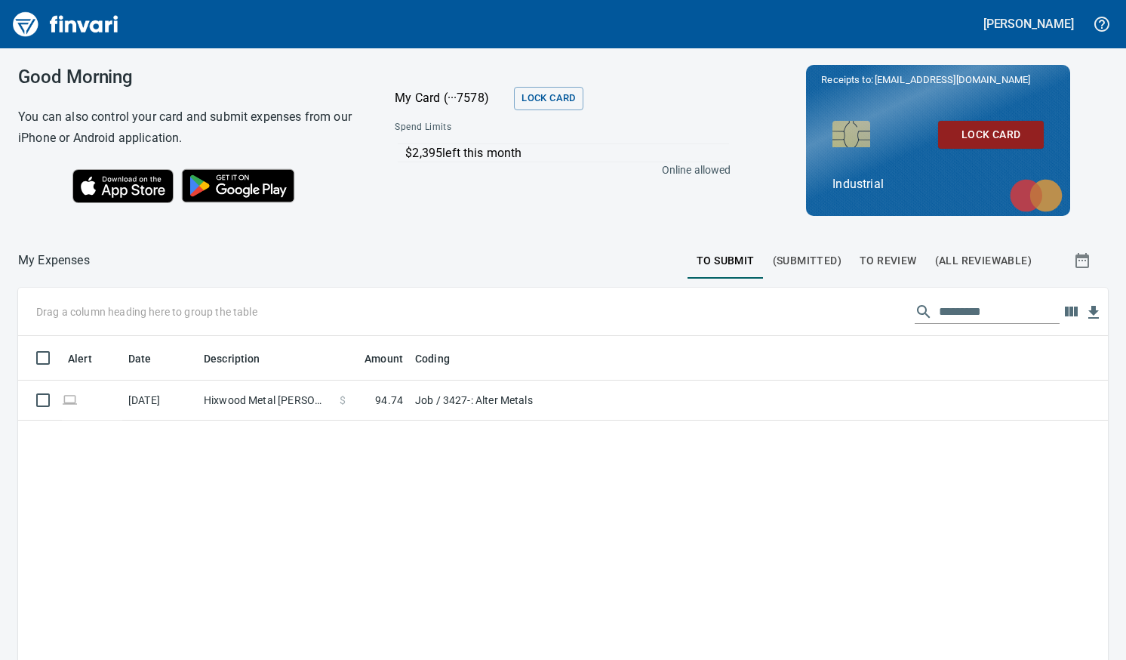
scroll to position [482, 1067]
